Goal: Task Accomplishment & Management: Use online tool/utility

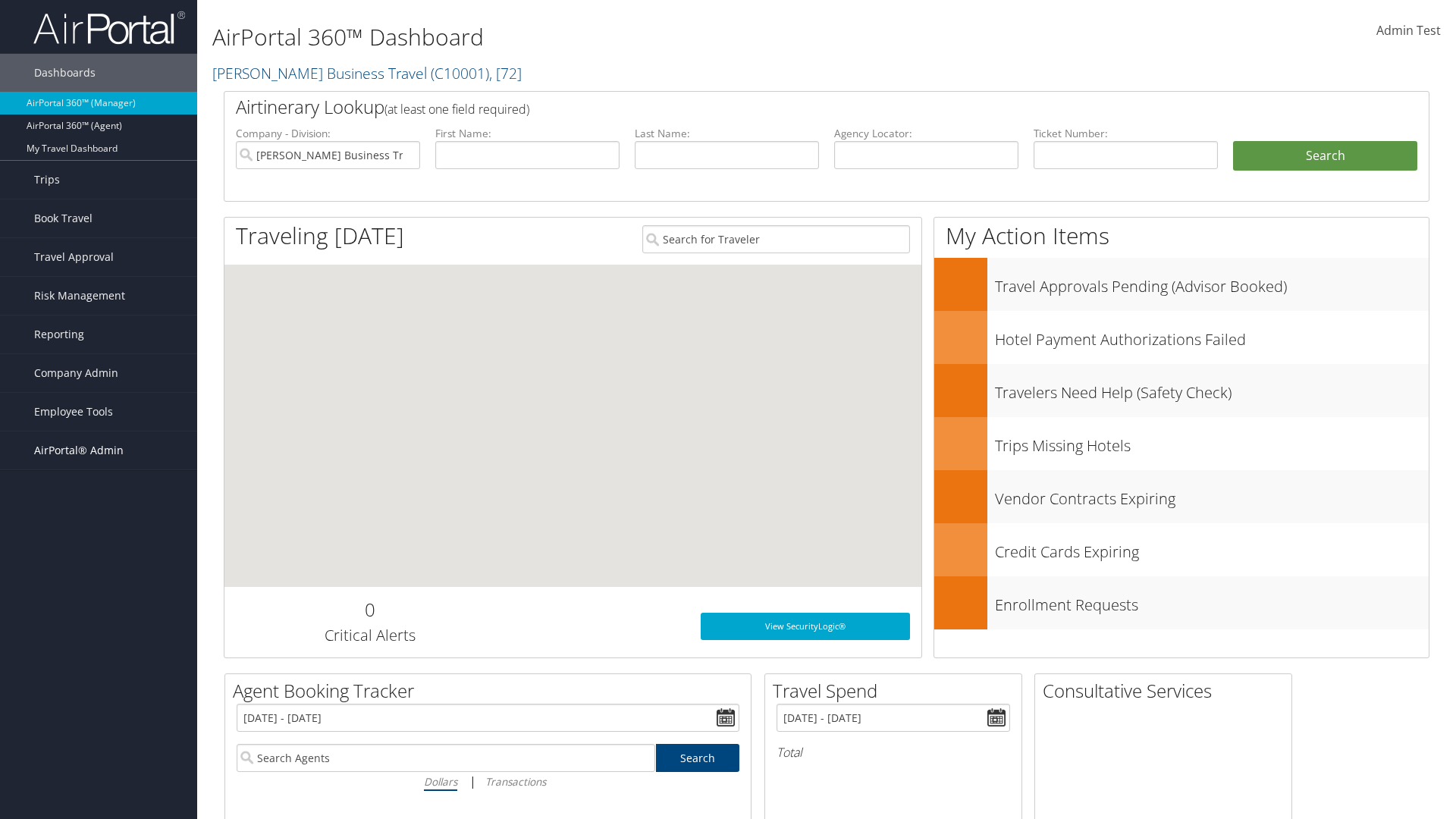
click at [98, 451] on span "AirPortal® Admin" at bounding box center [79, 451] width 90 height 38
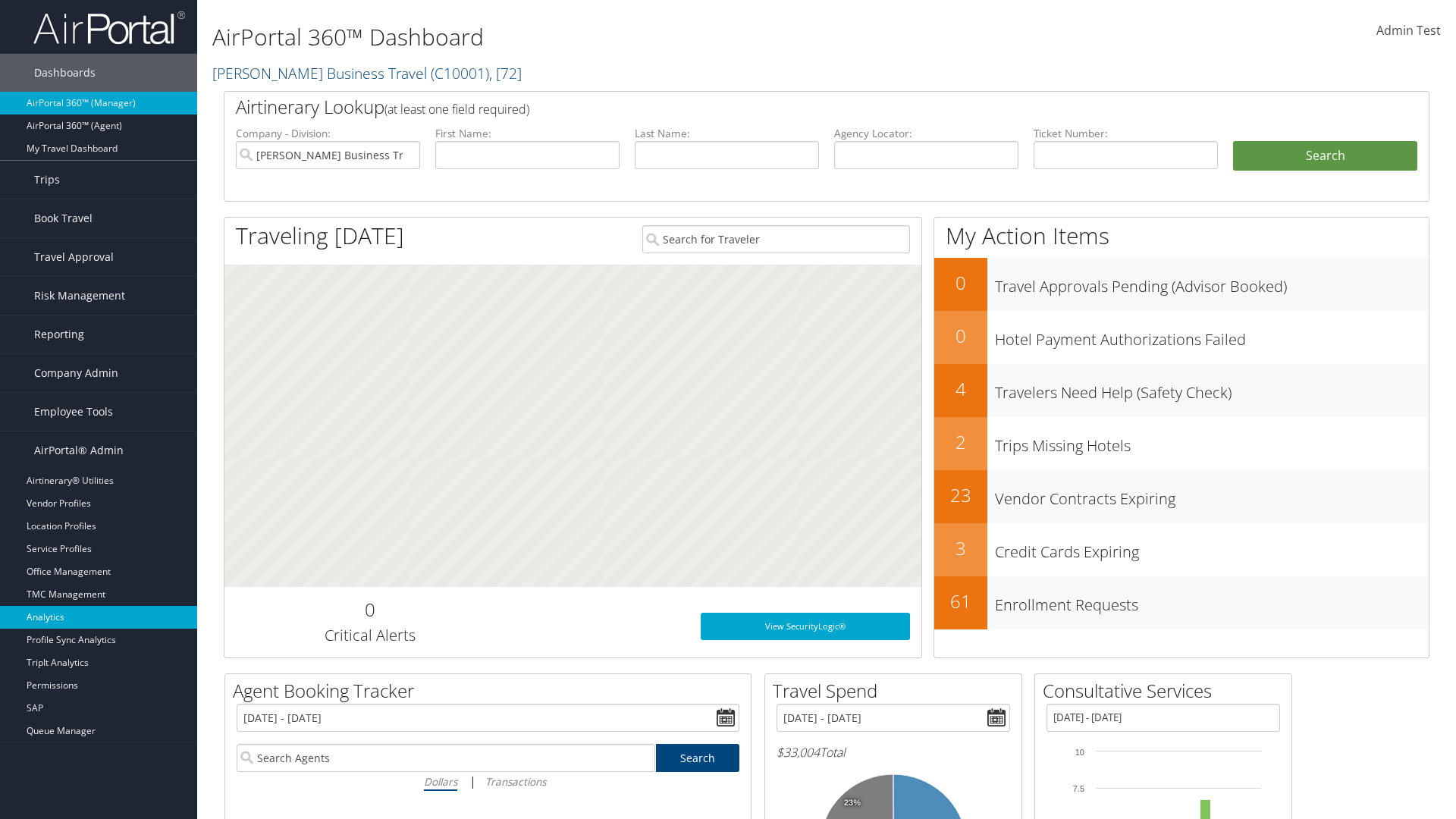
click at [98, 617] on link "Analytics" at bounding box center [98, 617] width 197 height 23
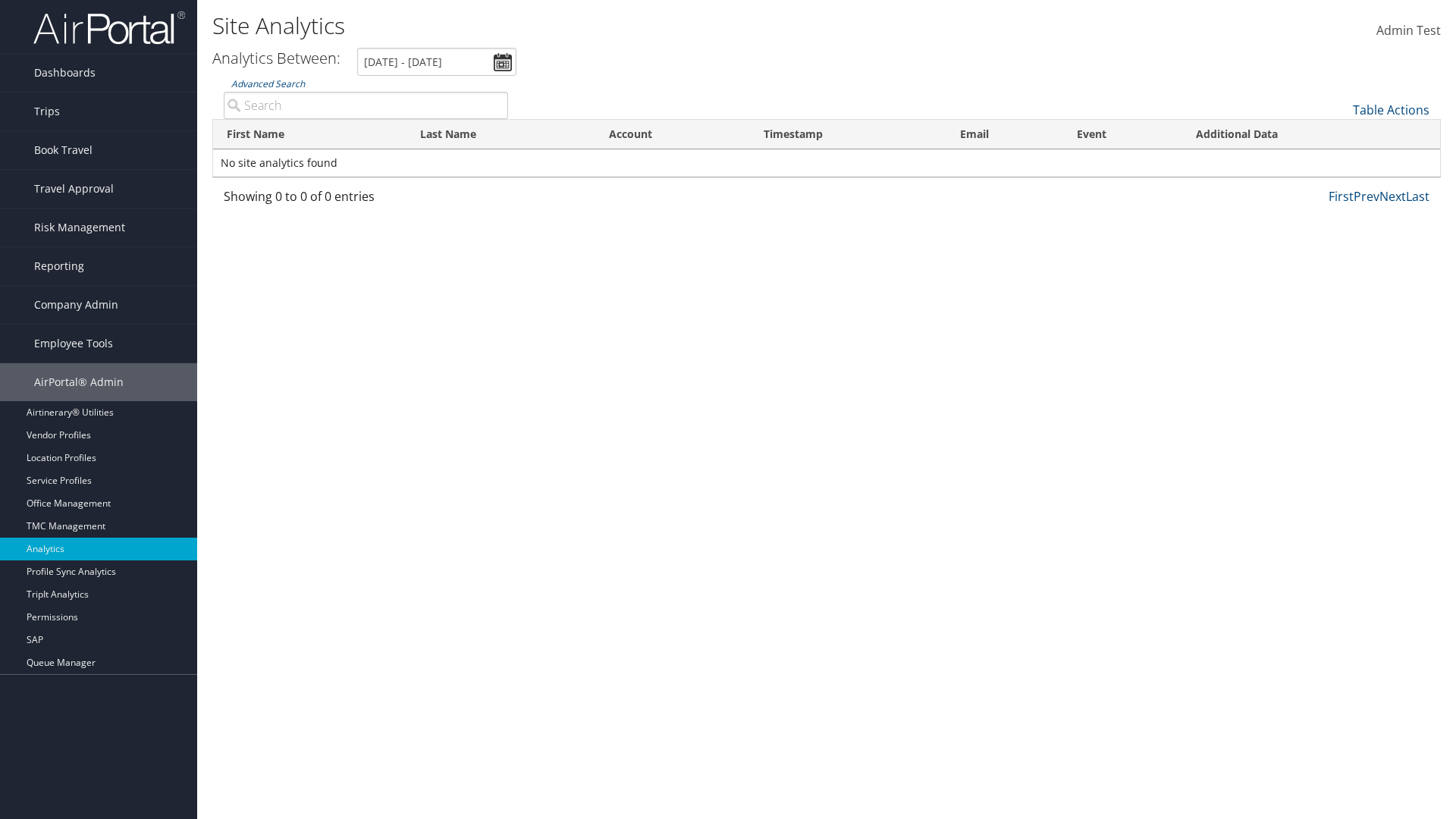
click at [268, 84] on link "Advanced Search" at bounding box center [268, 83] width 74 height 13
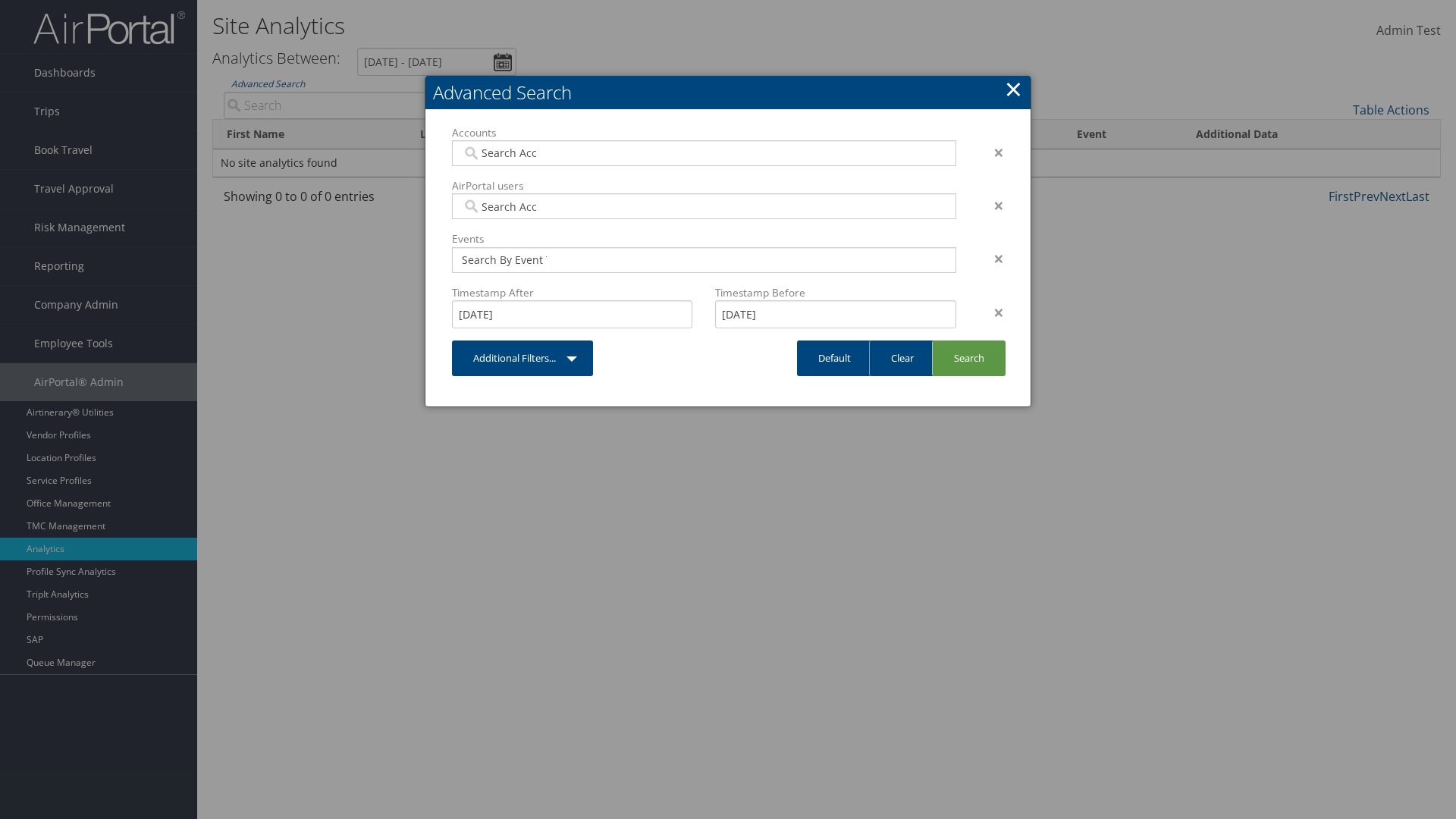
click at [1013, 89] on link "×" at bounding box center [1013, 88] width 17 height 30
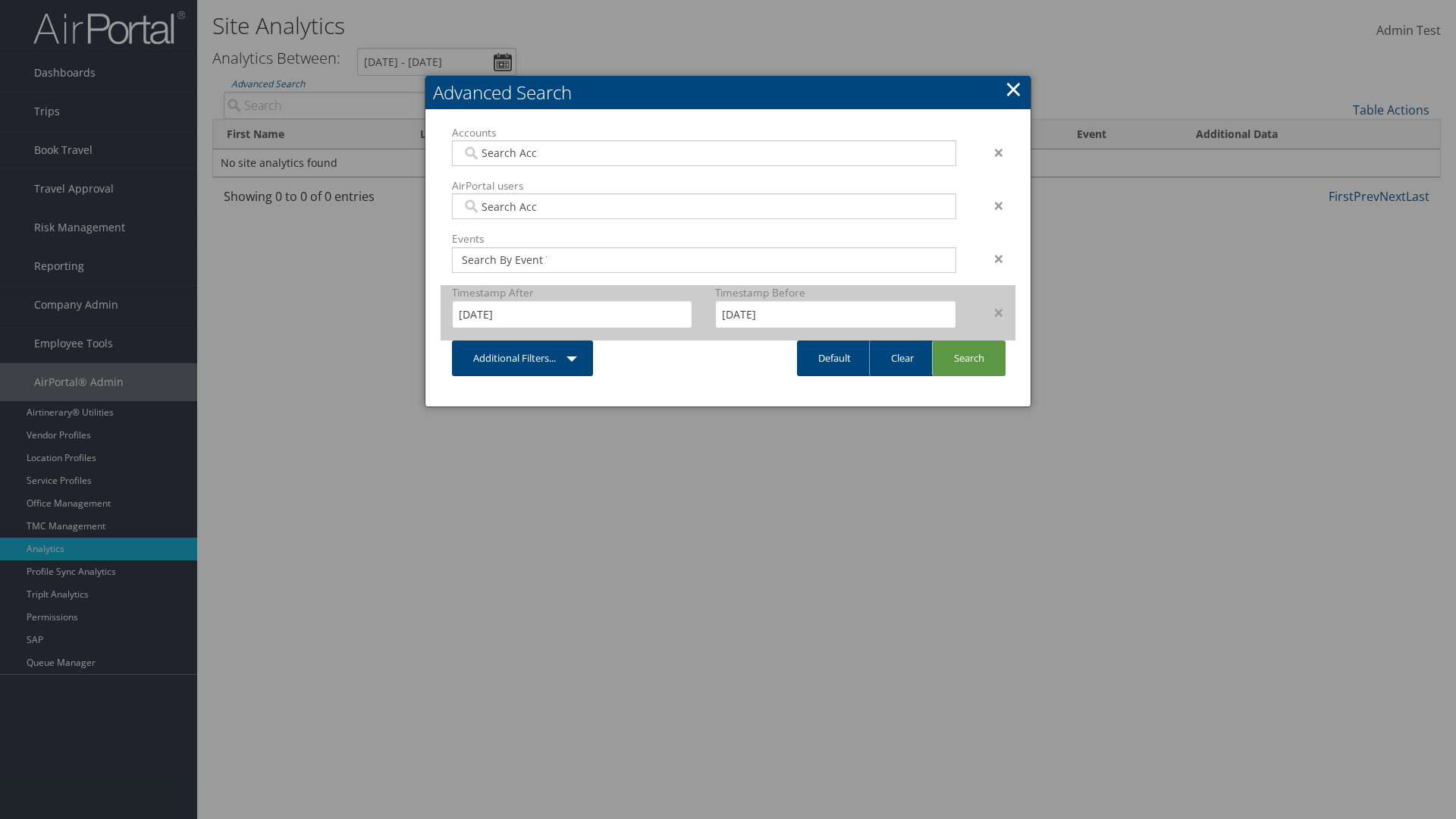
click at [991, 312] on div "×" at bounding box center [992, 312] width 48 height 18
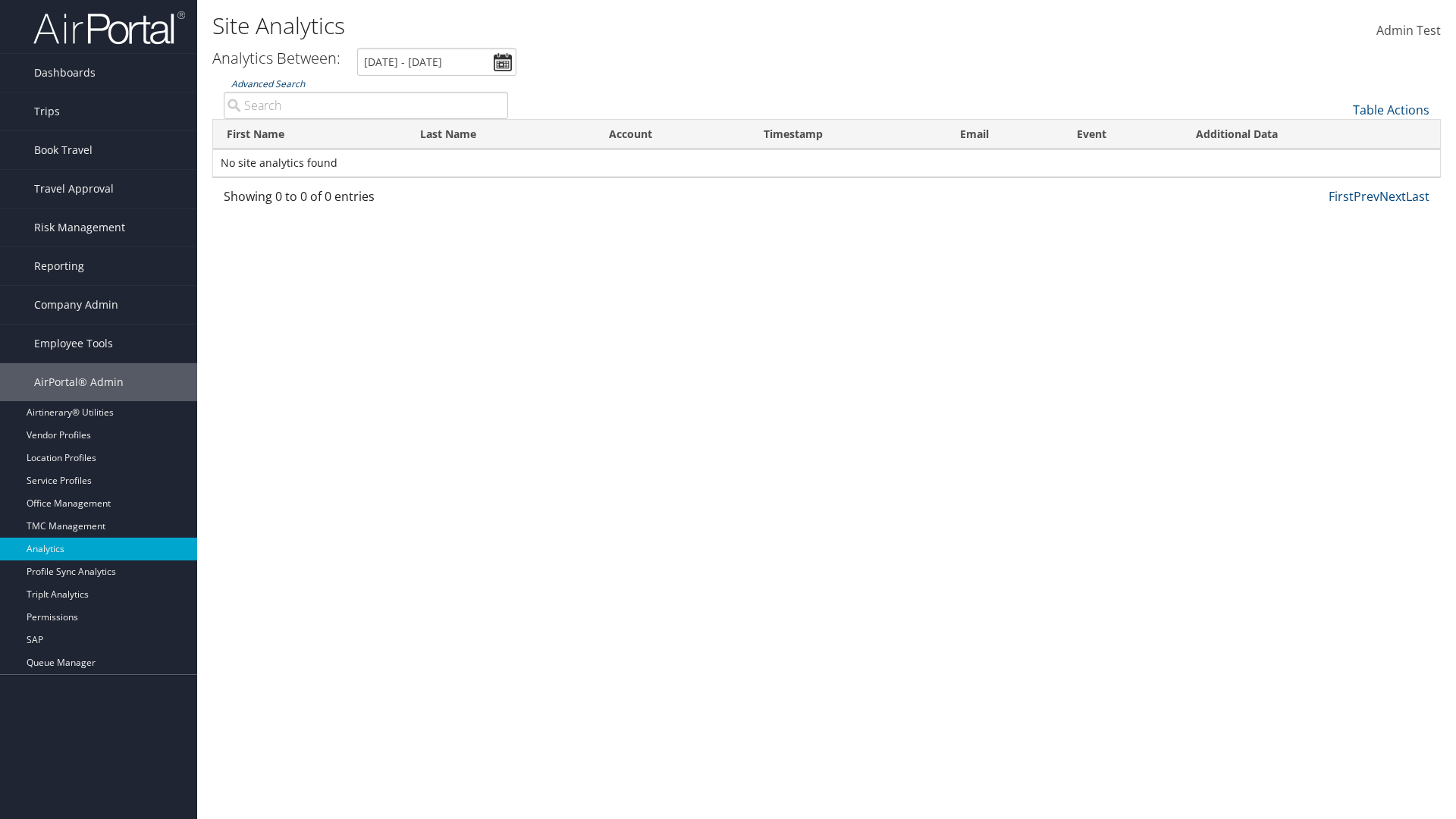
click at [268, 84] on link "Advanced Search" at bounding box center [268, 83] width 74 height 13
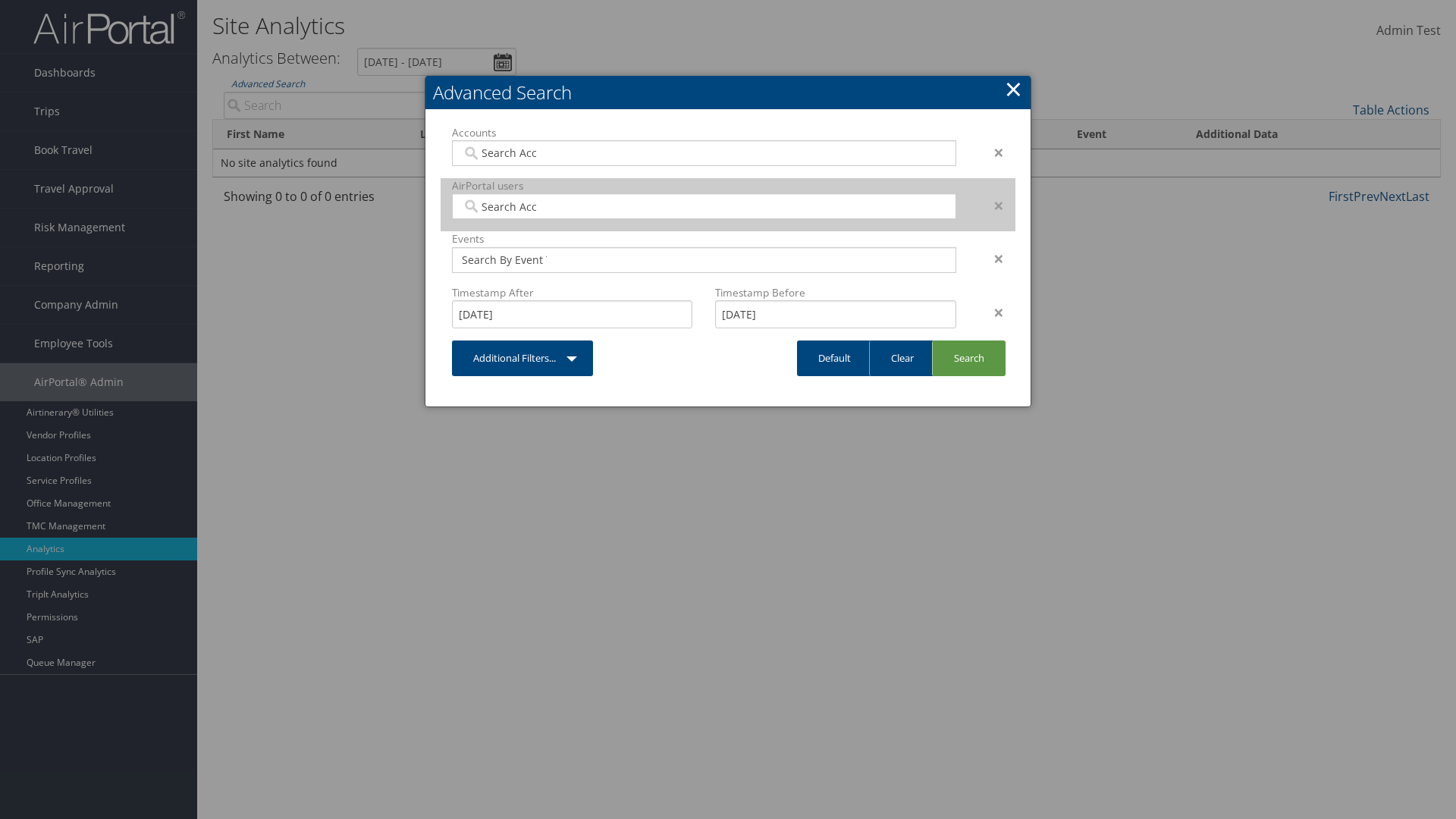
click at [504, 206] on input "search" at bounding box center [504, 206] width 85 height 15
type input "Wanda Download"
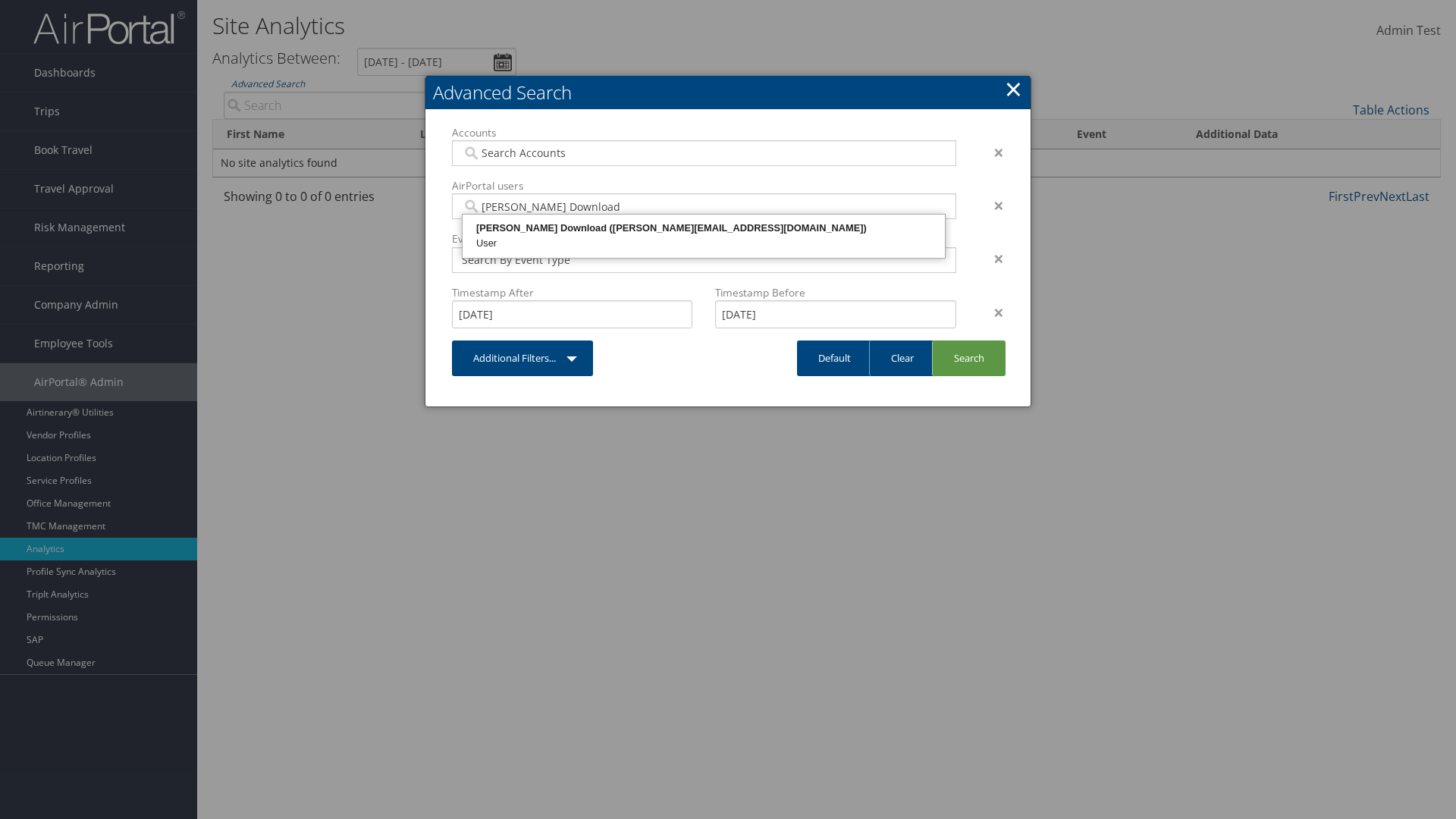
click at [704, 228] on div "Wanda Download (wanda@test868356.com)" at bounding box center [704, 228] width 478 height 15
type input "868356"
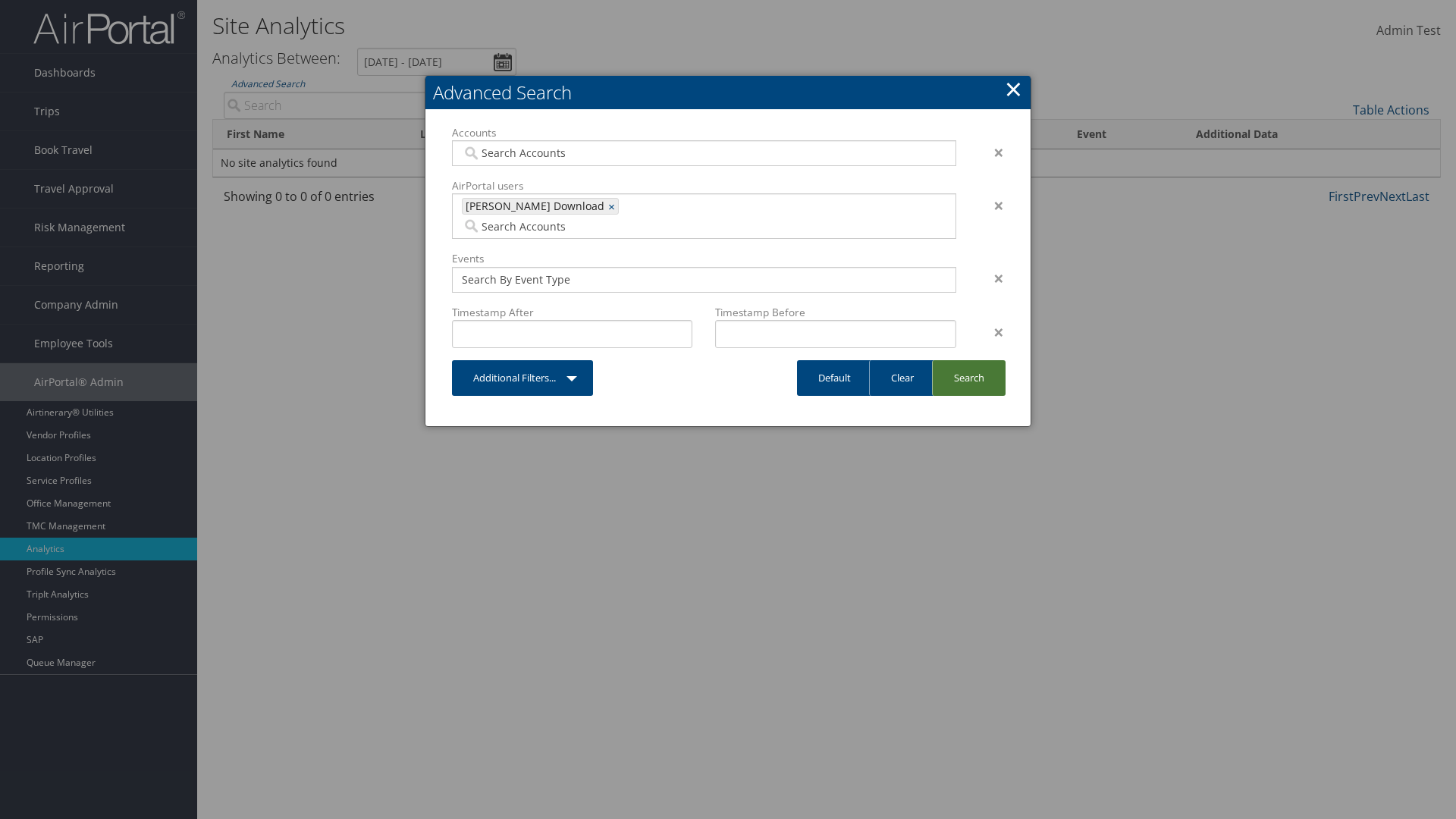
click at [969, 360] on link "Search" at bounding box center [969, 378] width 74 height 36
